Goal: Navigation & Orientation: Find specific page/section

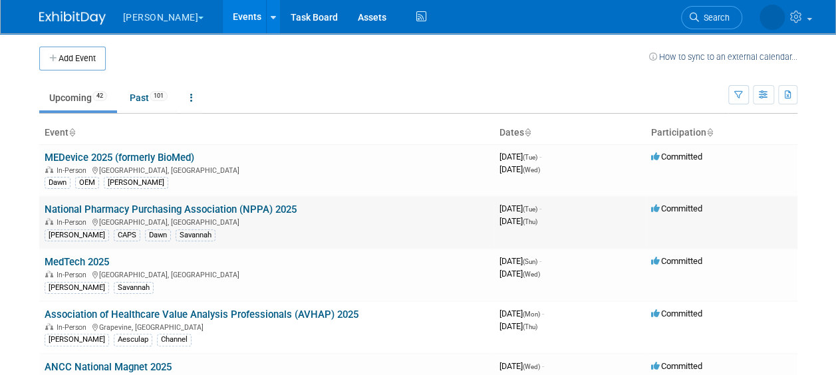
click at [198, 218] on div "In-Person Las Vegas, NV" at bounding box center [267, 221] width 444 height 11
click at [190, 206] on link "National Pharmacy Purchasing Association (NPPA) 2025" at bounding box center [171, 210] width 252 height 12
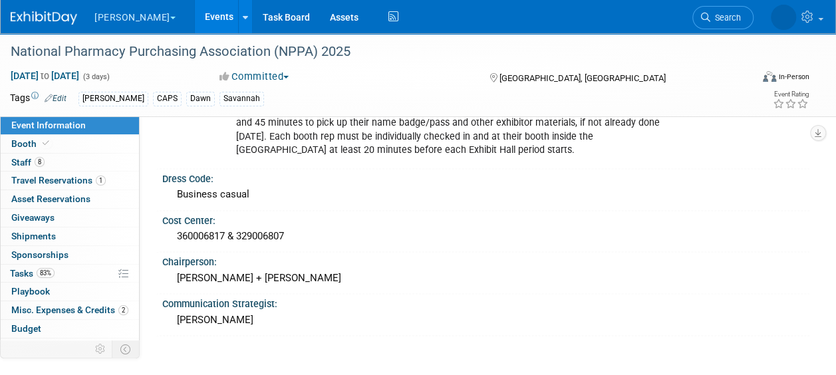
scroll to position [922, 0]
